Goal: Information Seeking & Learning: Learn about a topic

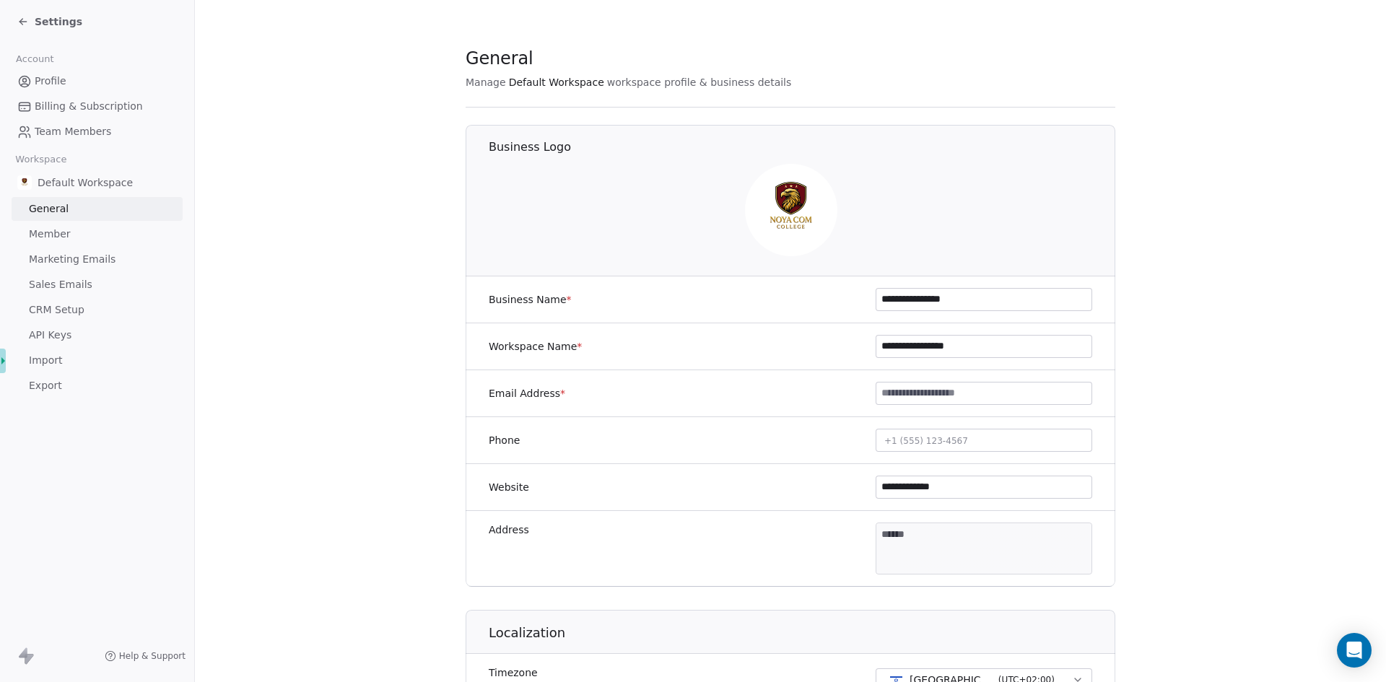
click at [25, 22] on icon at bounding box center [23, 22] width 12 height 12
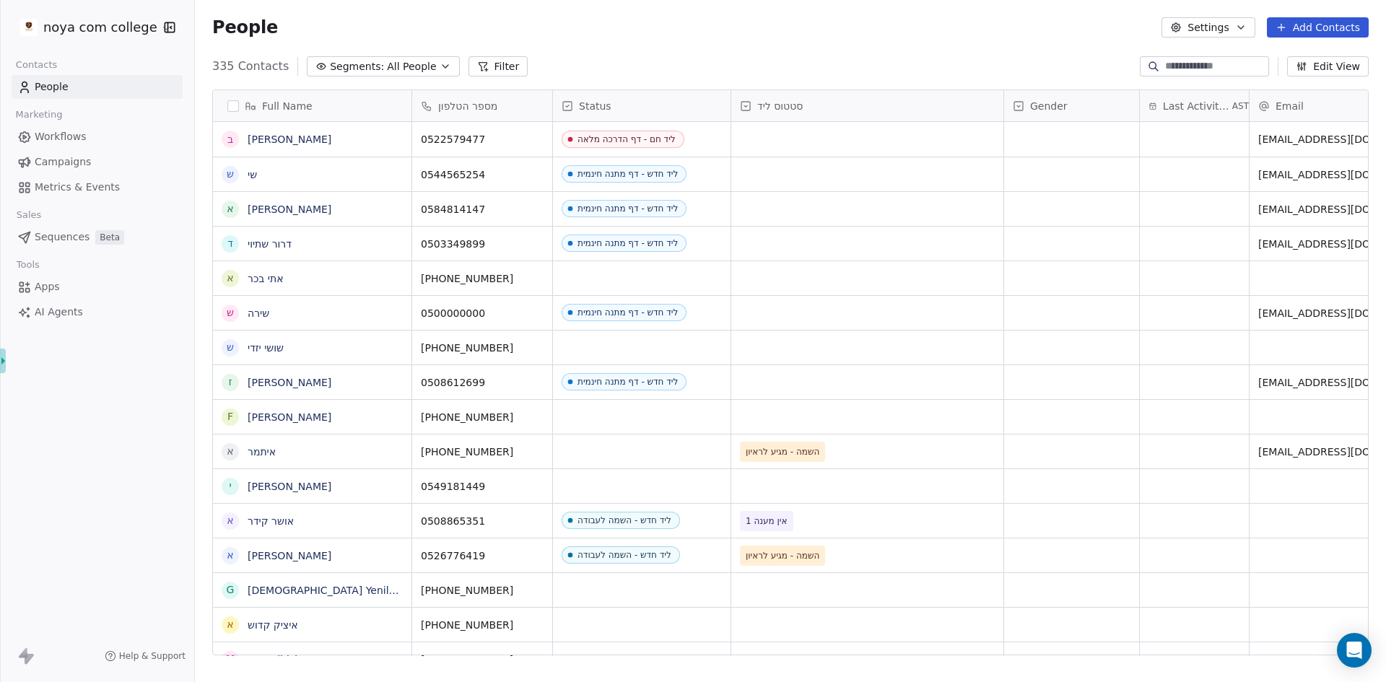
click at [832, 42] on div "People Settings Add Contacts" at bounding box center [790, 27] width 1191 height 55
click at [1321, 69] on button "Edit View" at bounding box center [1328, 66] width 82 height 20
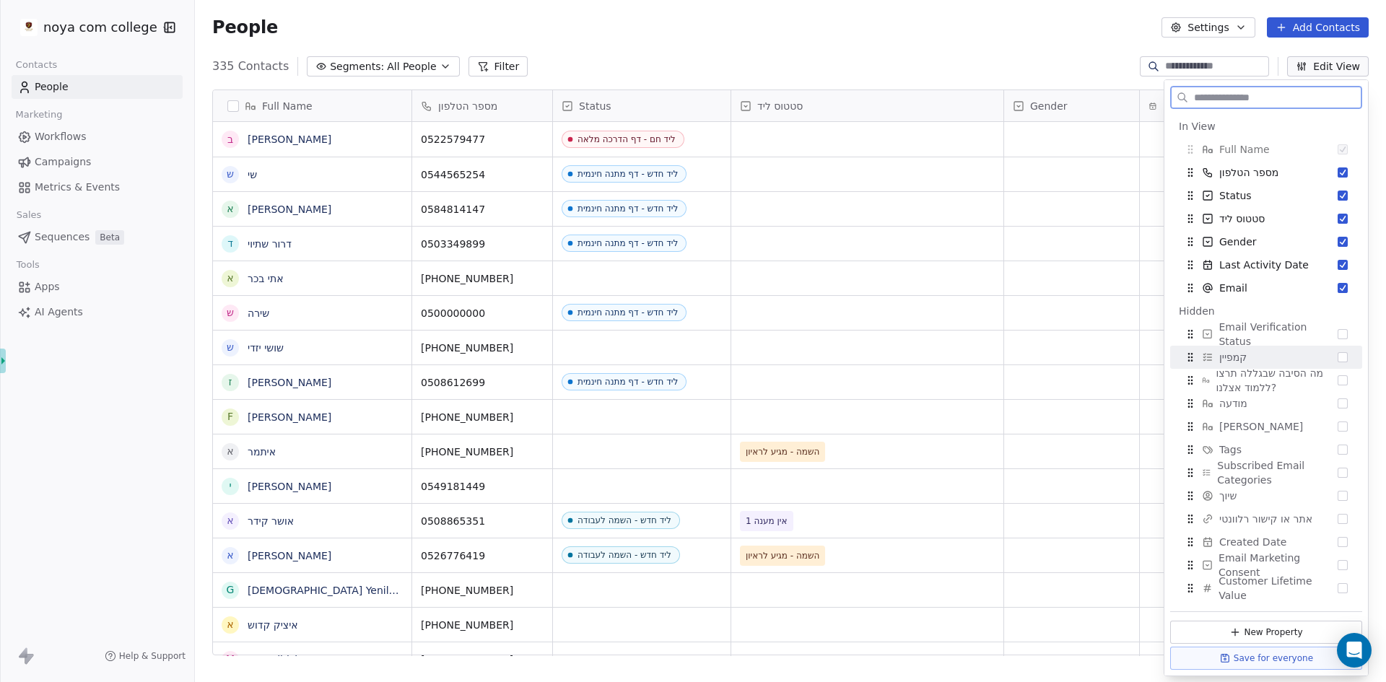
click at [1265, 357] on div "קמפיין" at bounding box center [1266, 357] width 180 height 23
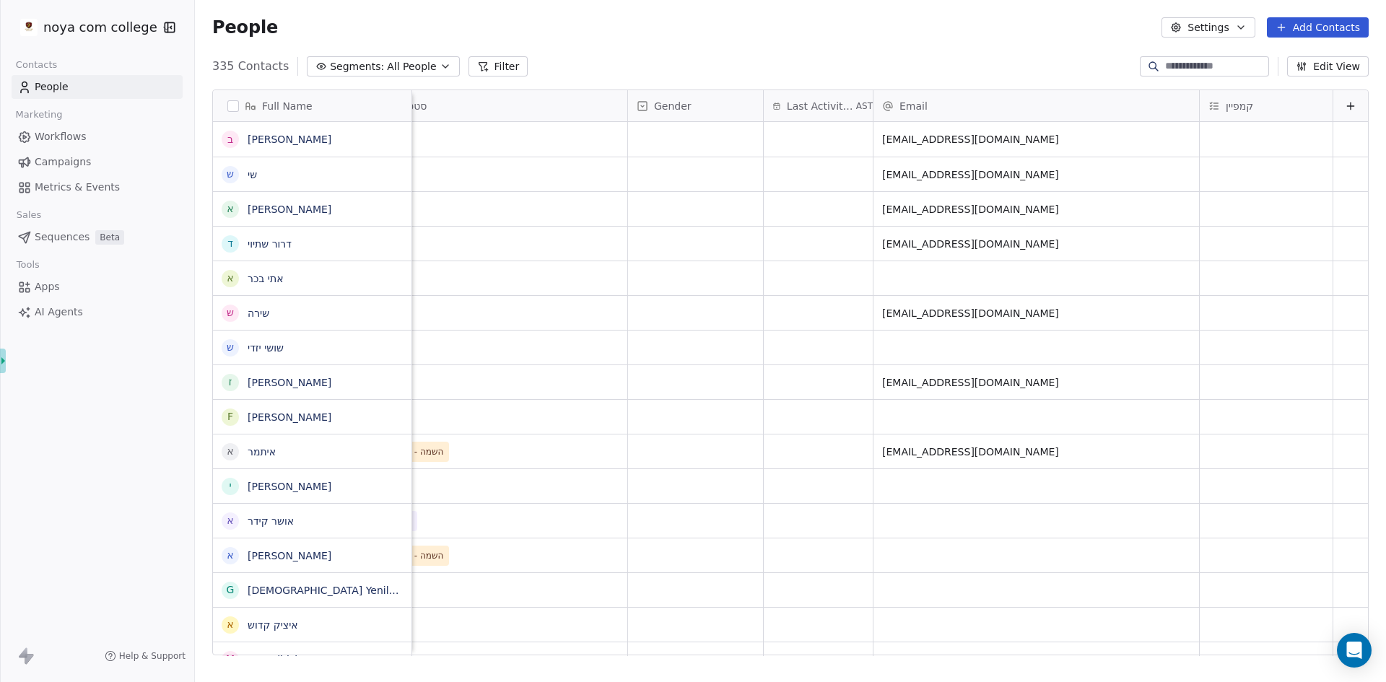
click at [1337, 70] on button "Edit View" at bounding box center [1328, 66] width 82 height 20
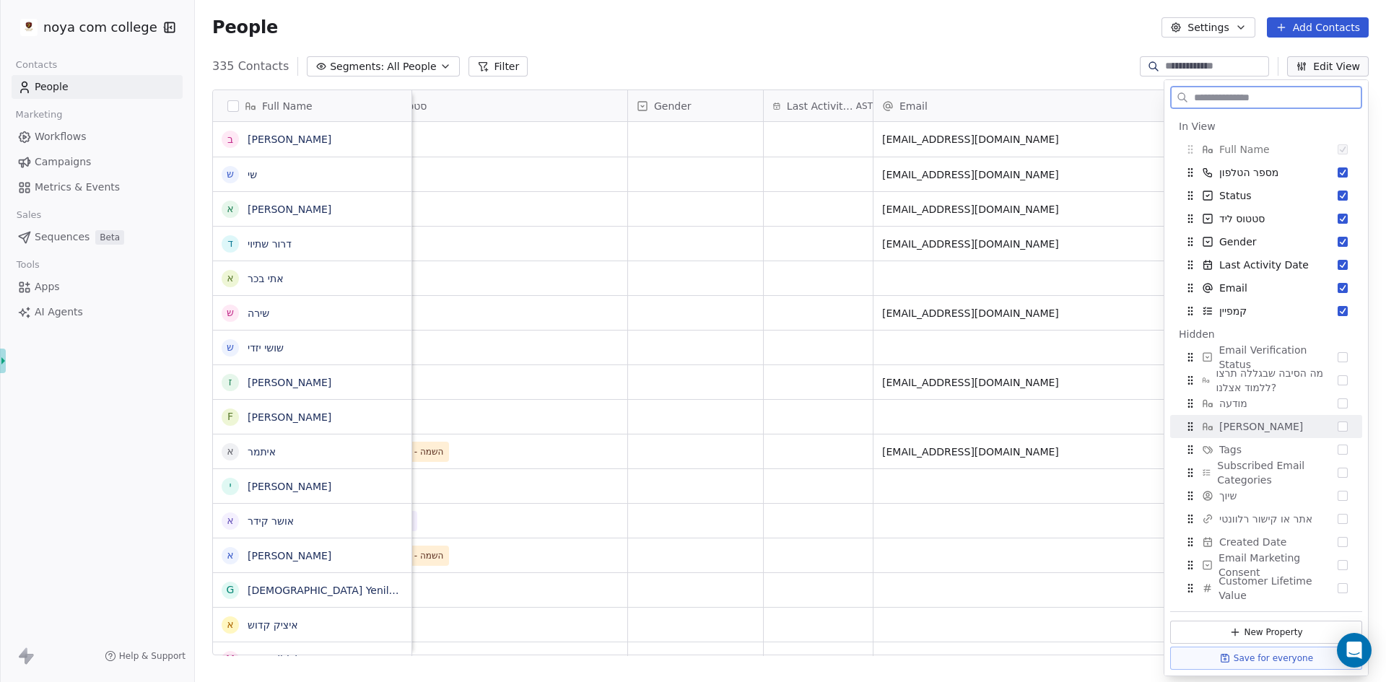
click at [1338, 427] on button "Suggestions" at bounding box center [1343, 427] width 10 height 10
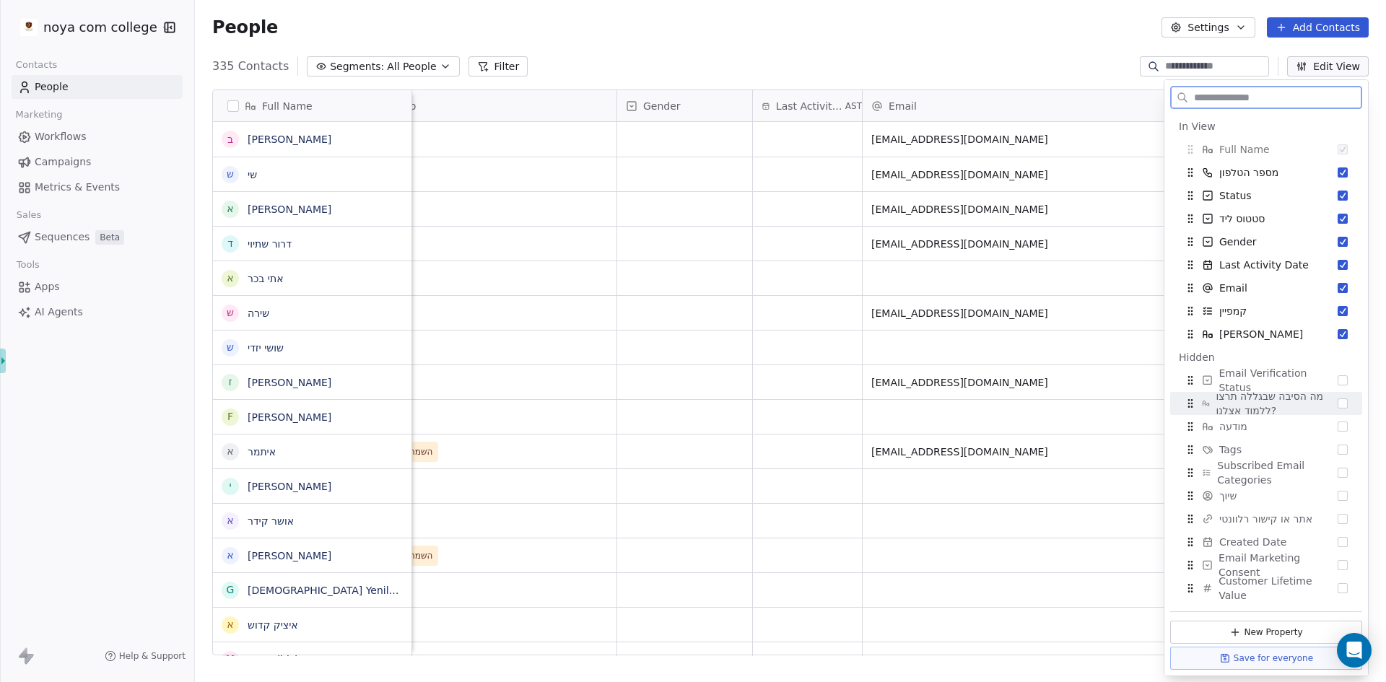
click at [1338, 401] on button "Suggestions" at bounding box center [1343, 403] width 10 height 10
click at [1338, 427] on button "Suggestions" at bounding box center [1343, 427] width 10 height 10
click at [1028, 677] on div "Full Name ב [PERSON_NAME] ש [PERSON_NAME] א [PERSON_NAME] ד [PERSON_NAME] א [PE…" at bounding box center [790, 378] width 1191 height 601
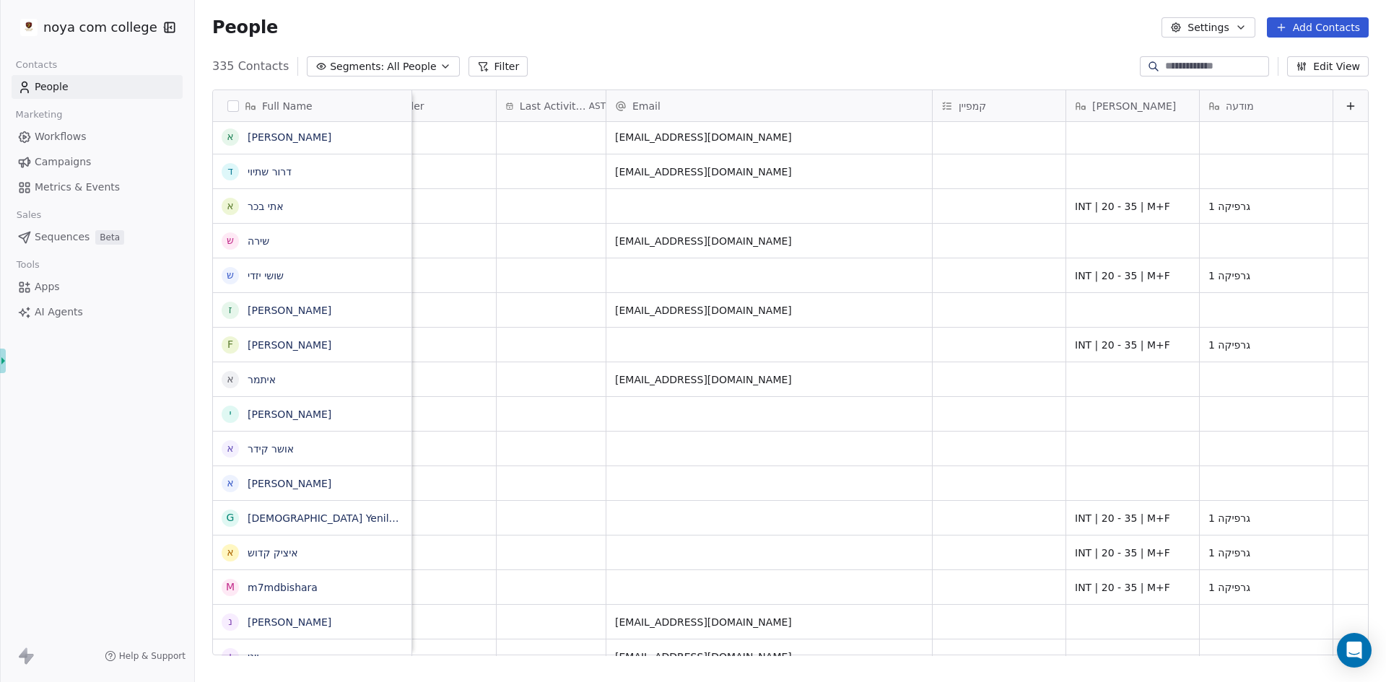
click at [1299, 68] on icon "button" at bounding box center [1302, 67] width 12 height 12
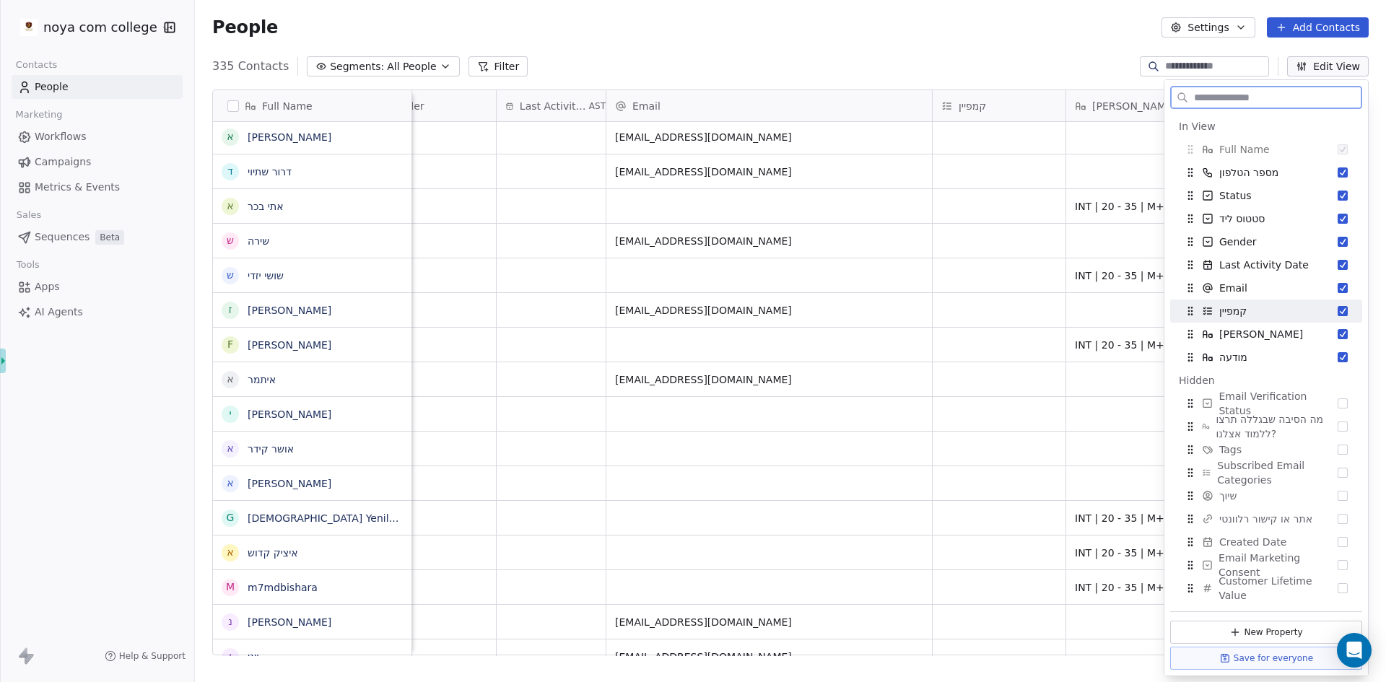
click at [1338, 310] on button "Suggestions" at bounding box center [1343, 311] width 10 height 10
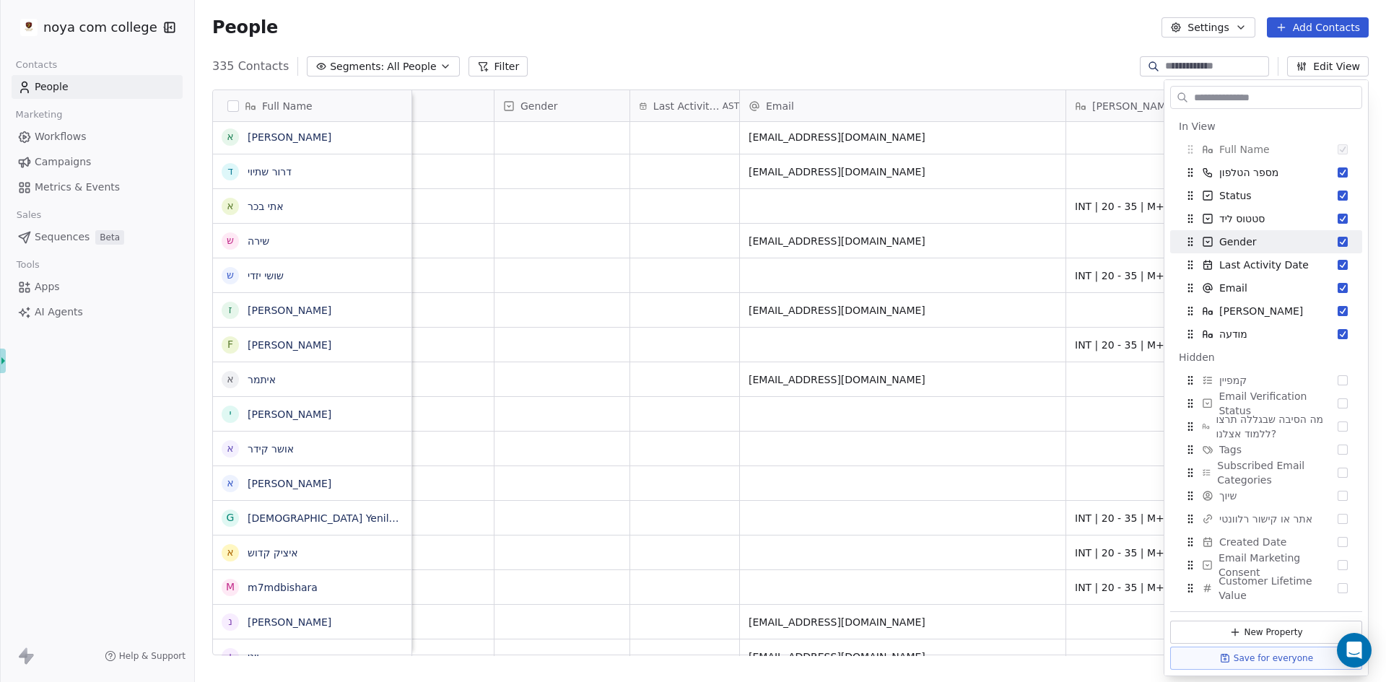
click at [821, 27] on div "People Settings Add Contacts" at bounding box center [790, 27] width 1156 height 20
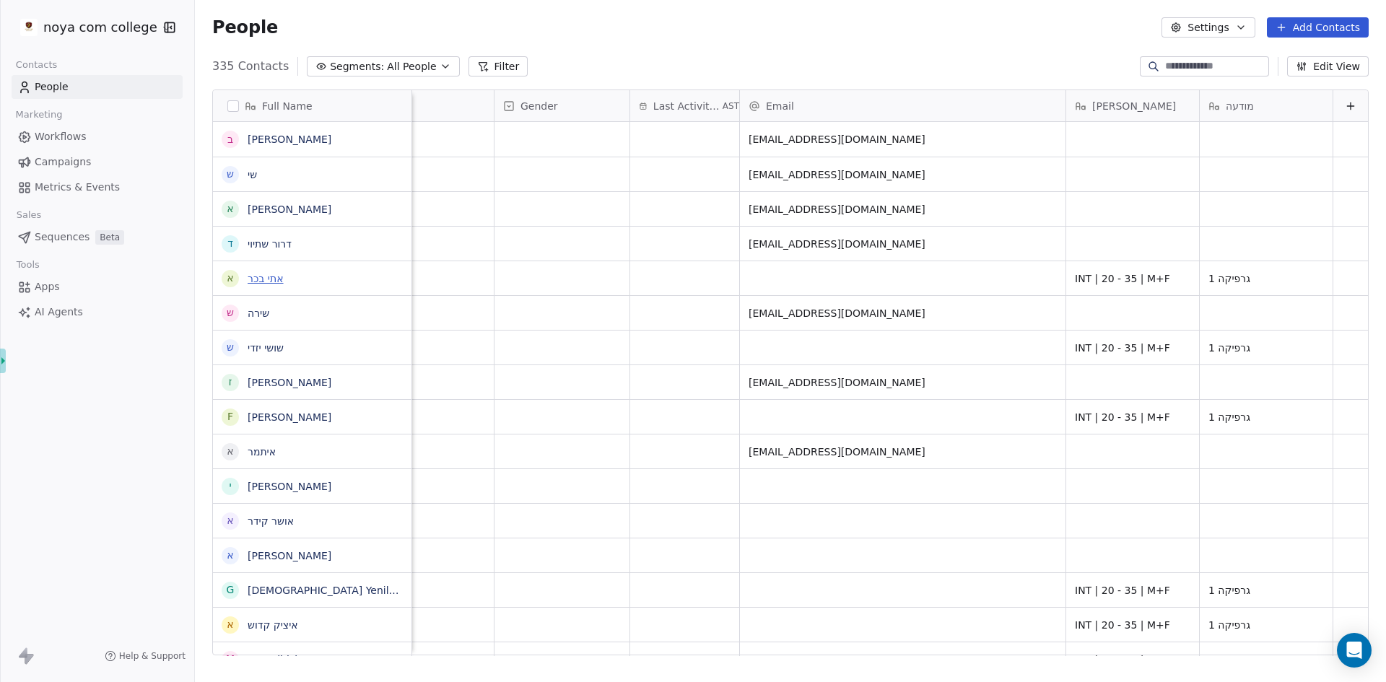
click at [272, 278] on link "אתי בכר" at bounding box center [266, 279] width 36 height 12
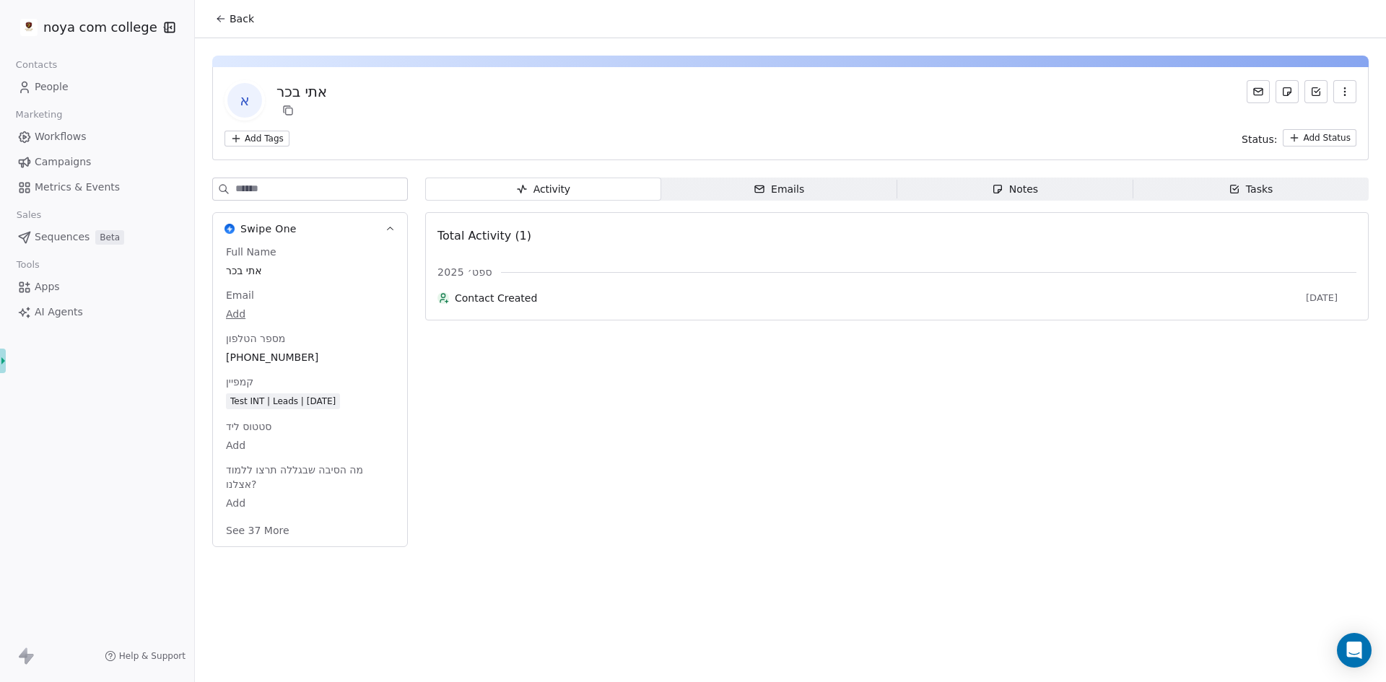
click at [696, 183] on span "Emails Emails" at bounding box center [779, 189] width 236 height 23
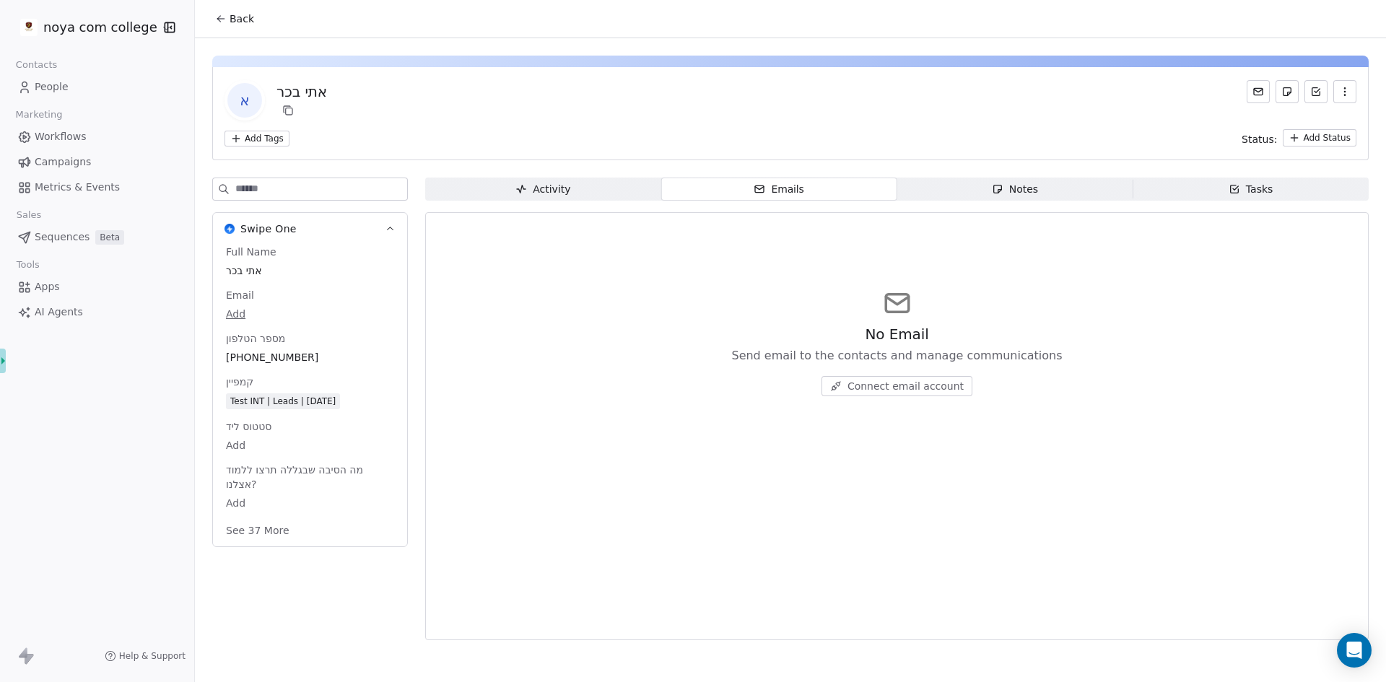
click at [1107, 189] on span "Notes Notes" at bounding box center [1015, 189] width 236 height 23
click at [1237, 191] on icon "button" at bounding box center [1235, 189] width 12 height 12
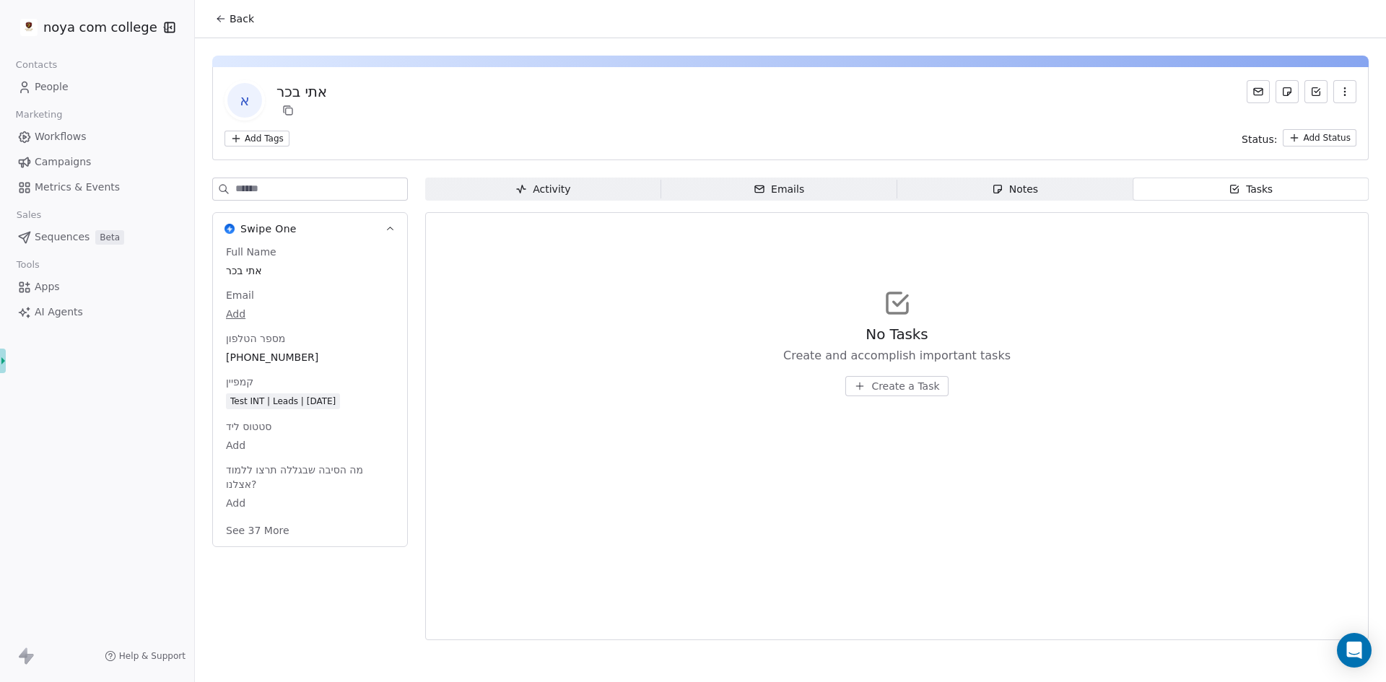
click at [523, 196] on div "Activity" at bounding box center [542, 189] width 55 height 15
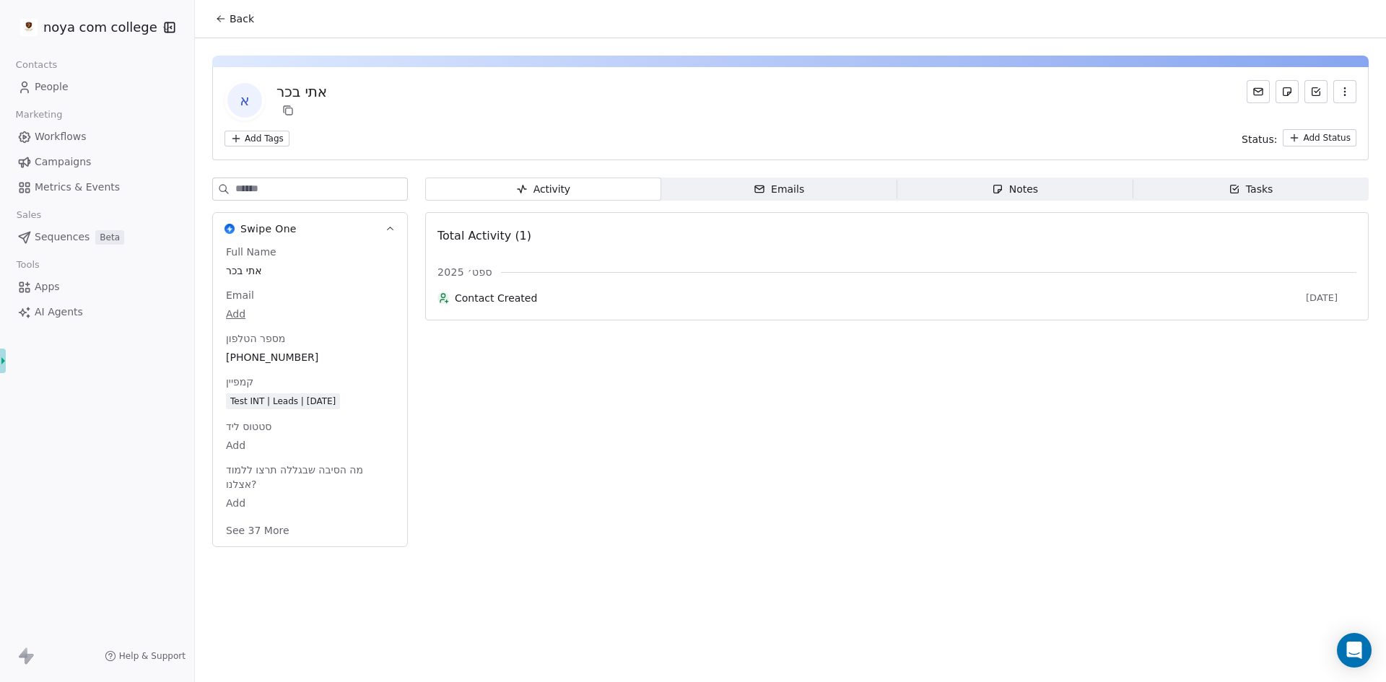
click at [238, 521] on button "See 37 More" at bounding box center [257, 531] width 81 height 26
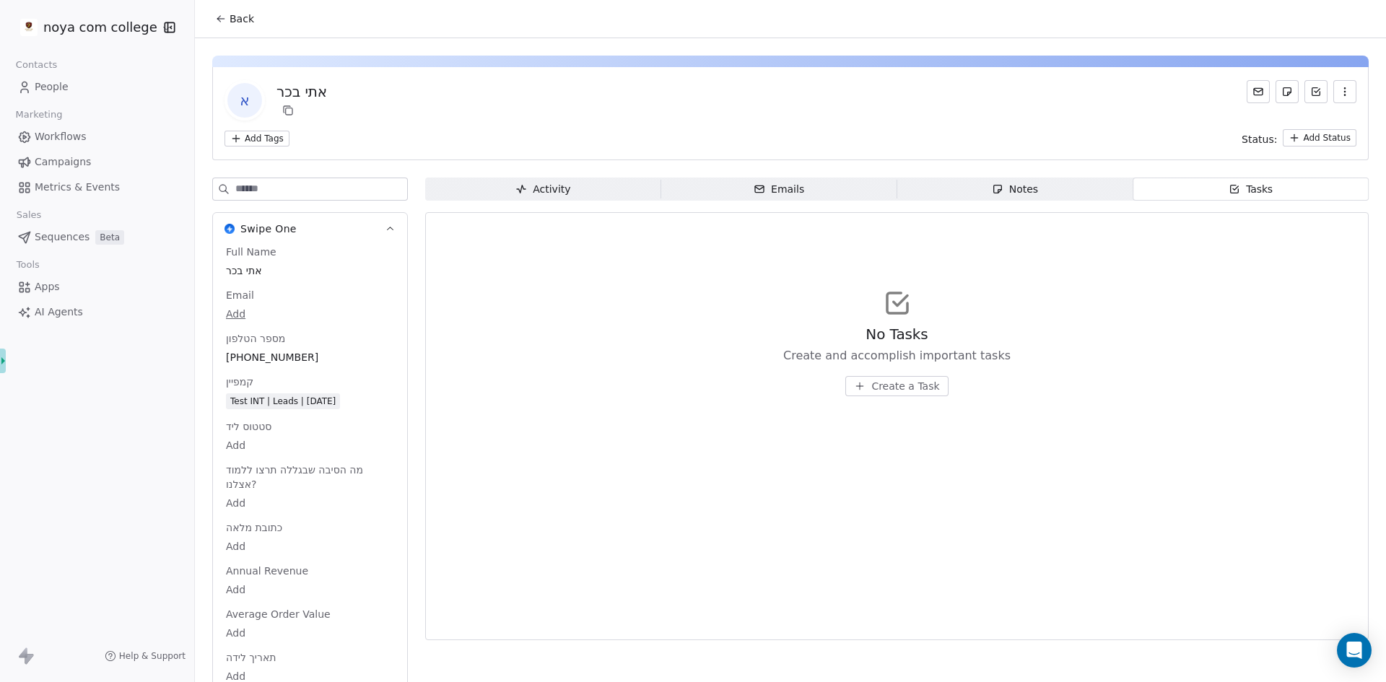
click at [221, 15] on icon at bounding box center [221, 19] width 12 height 12
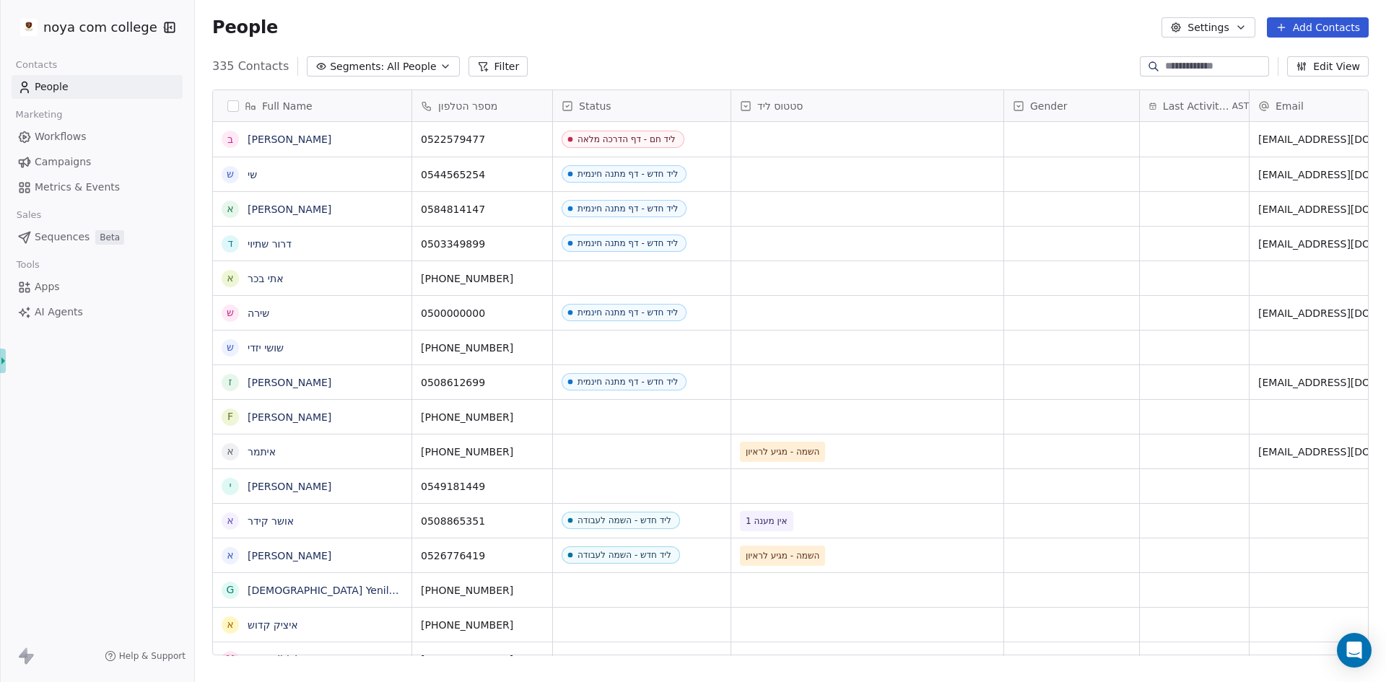
scroll to position [589, 1180]
